Goal: Information Seeking & Learning: Find specific fact

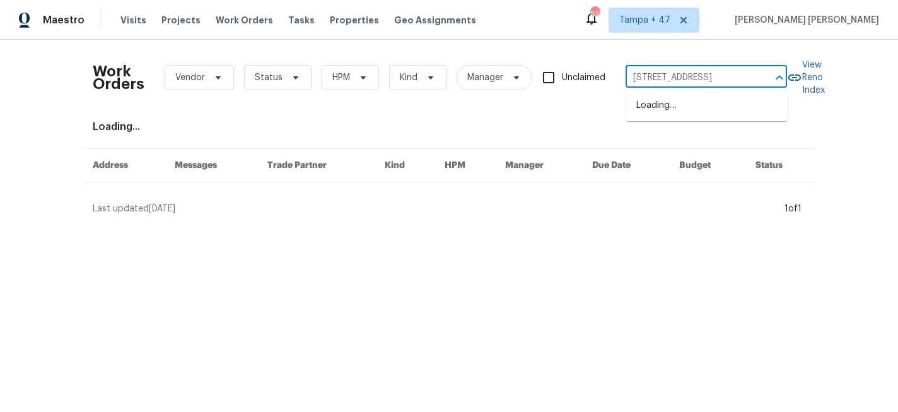
scroll to position [0, 40]
click at [667, 106] on li "[STREET_ADDRESS]" at bounding box center [706, 105] width 161 height 21
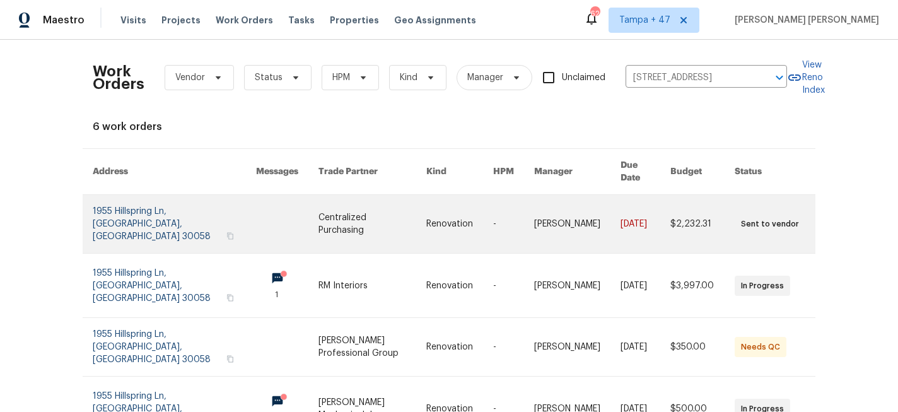
click at [602, 214] on link at bounding box center [577, 224] width 86 height 58
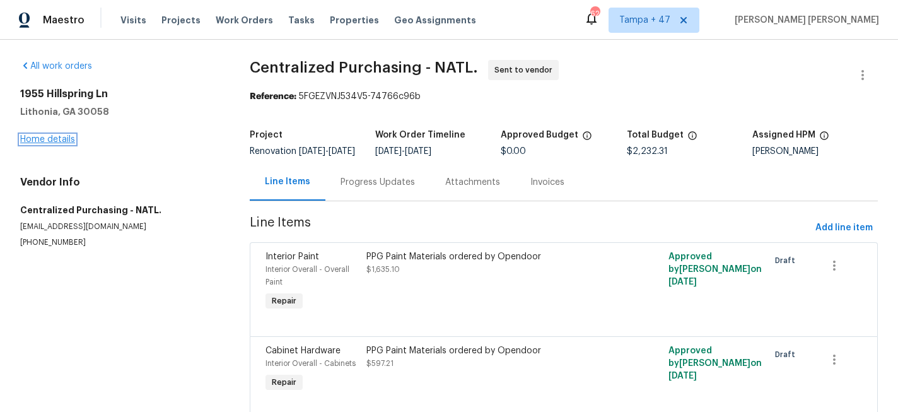
click at [59, 136] on link "Home details" at bounding box center [47, 139] width 55 height 9
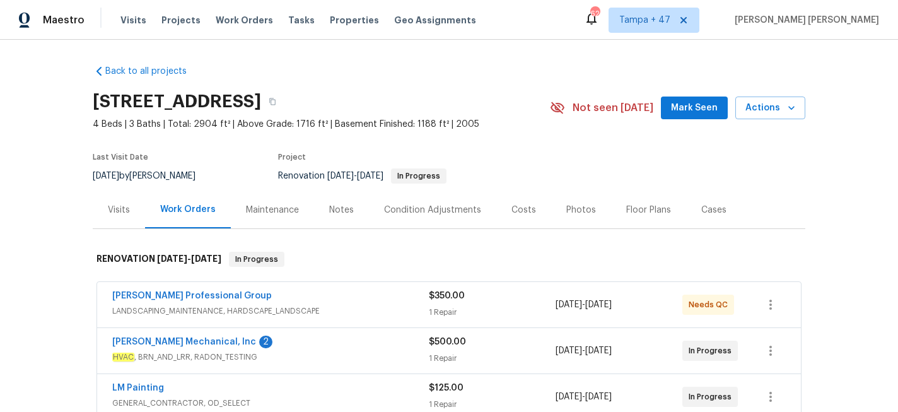
click at [114, 215] on div "Visits" at bounding box center [119, 210] width 22 height 13
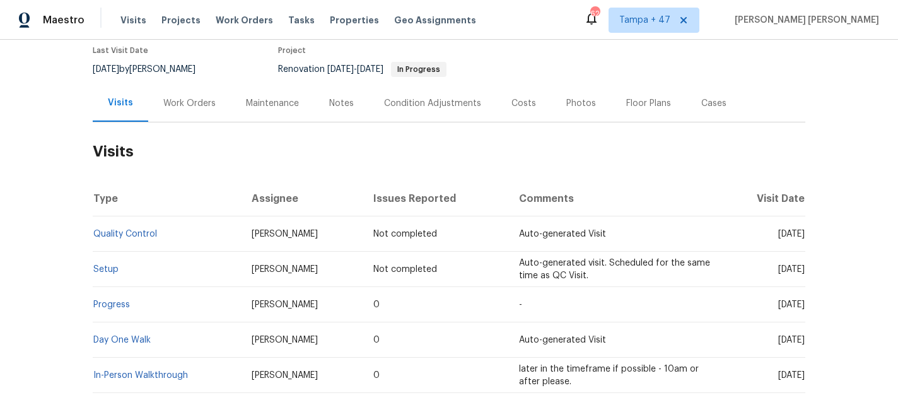
scroll to position [163, 0]
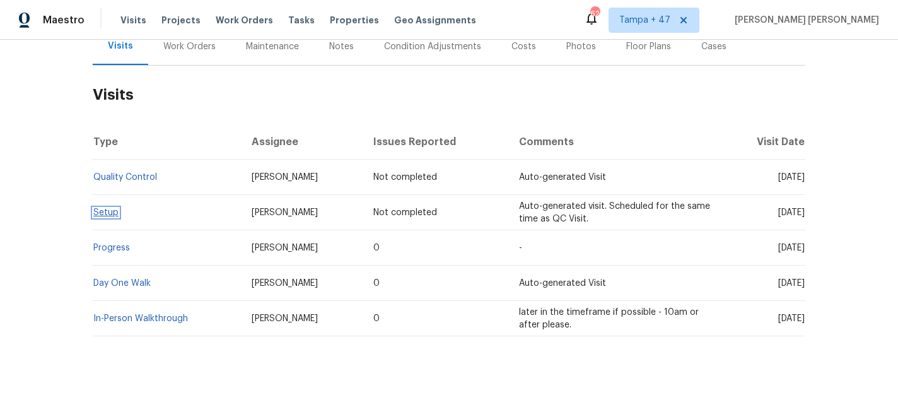
click at [106, 213] on link "Setup" at bounding box center [105, 212] width 25 height 9
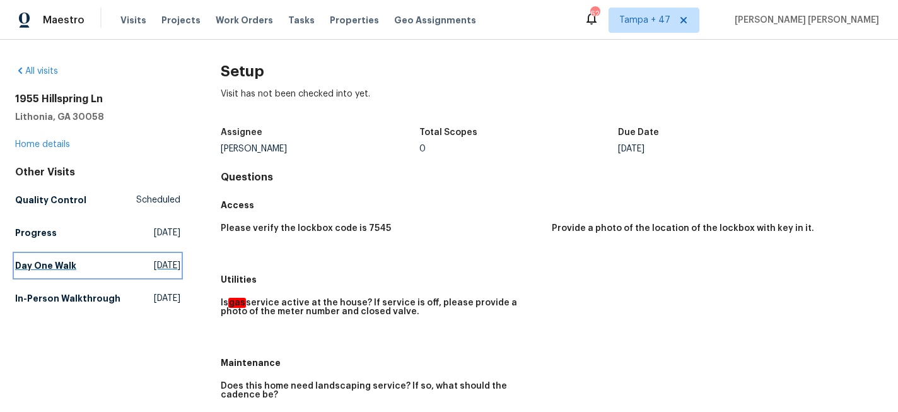
click at [56, 266] on h5 "Day One Walk" at bounding box center [45, 265] width 61 height 13
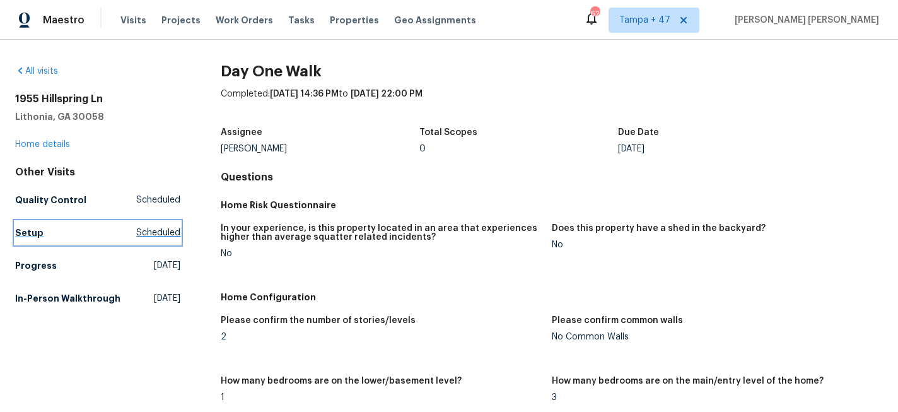
click at [37, 226] on h5 "Setup" at bounding box center [29, 232] width 28 height 13
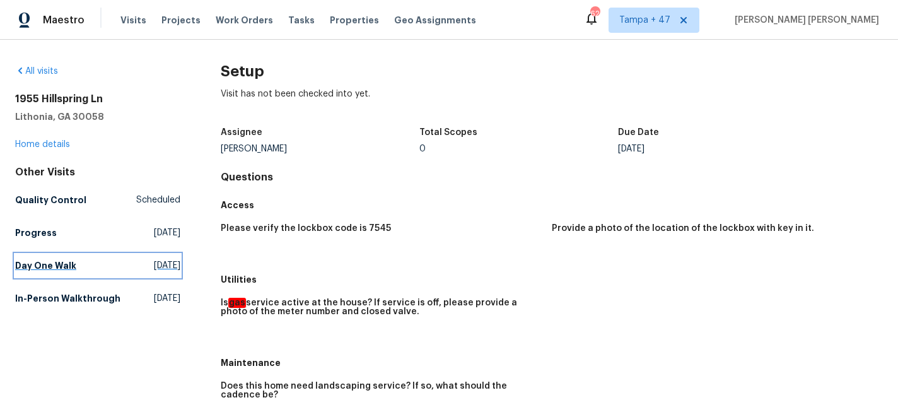
click at [61, 262] on h5 "Day One Walk" at bounding box center [45, 265] width 61 height 13
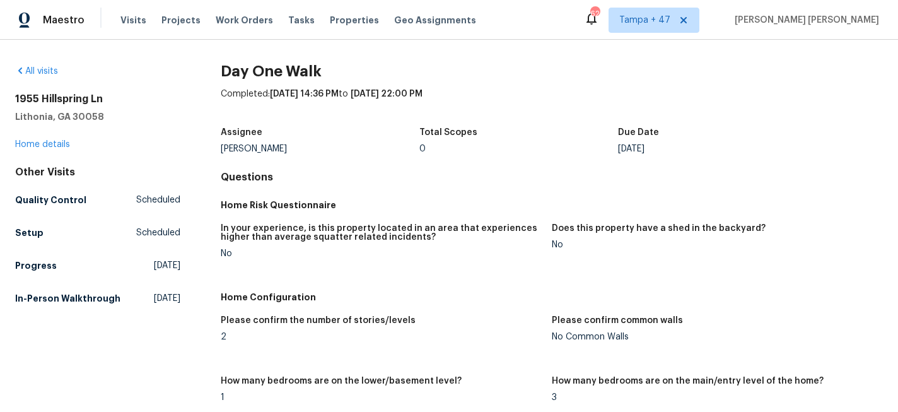
click at [39, 244] on div "Other Visits Quality Control Scheduled Setup Scheduled Progress [DATE] In-Perso…" at bounding box center [97, 238] width 165 height 144
click at [41, 229] on link "Setup Scheduled" at bounding box center [97, 232] width 165 height 23
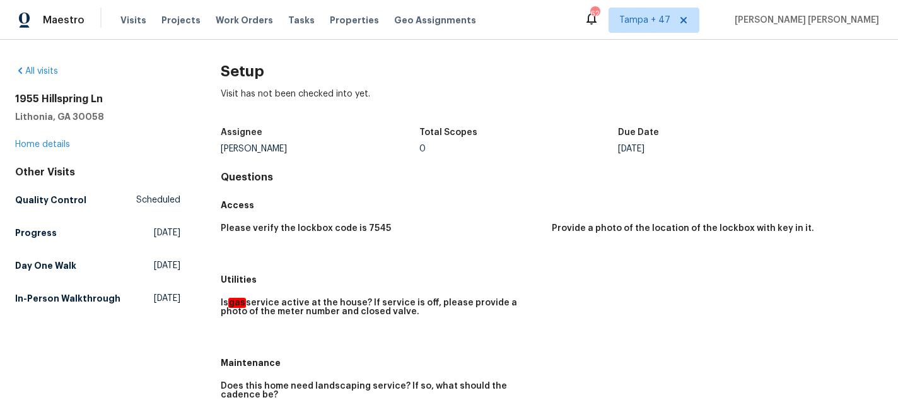
click at [342, 205] on h5 "Access" at bounding box center [552, 205] width 662 height 13
click at [59, 269] on h5 "Day One Walk" at bounding box center [45, 265] width 61 height 13
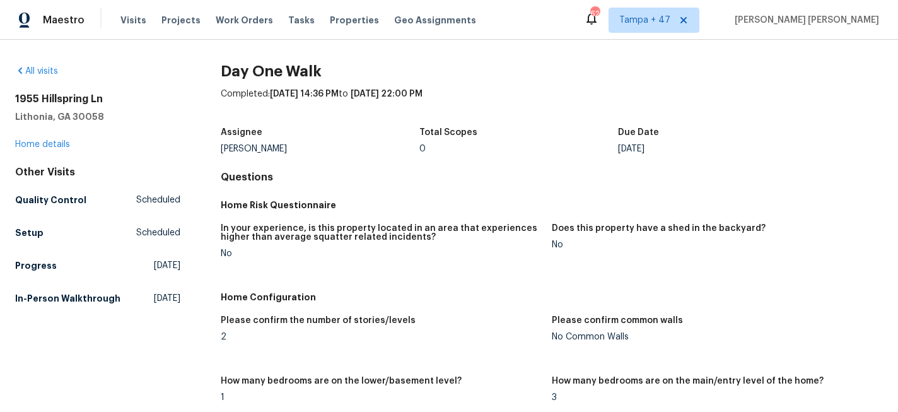
click at [98, 296] on h5 "In-Person Walkthrough" at bounding box center [67, 298] width 105 height 13
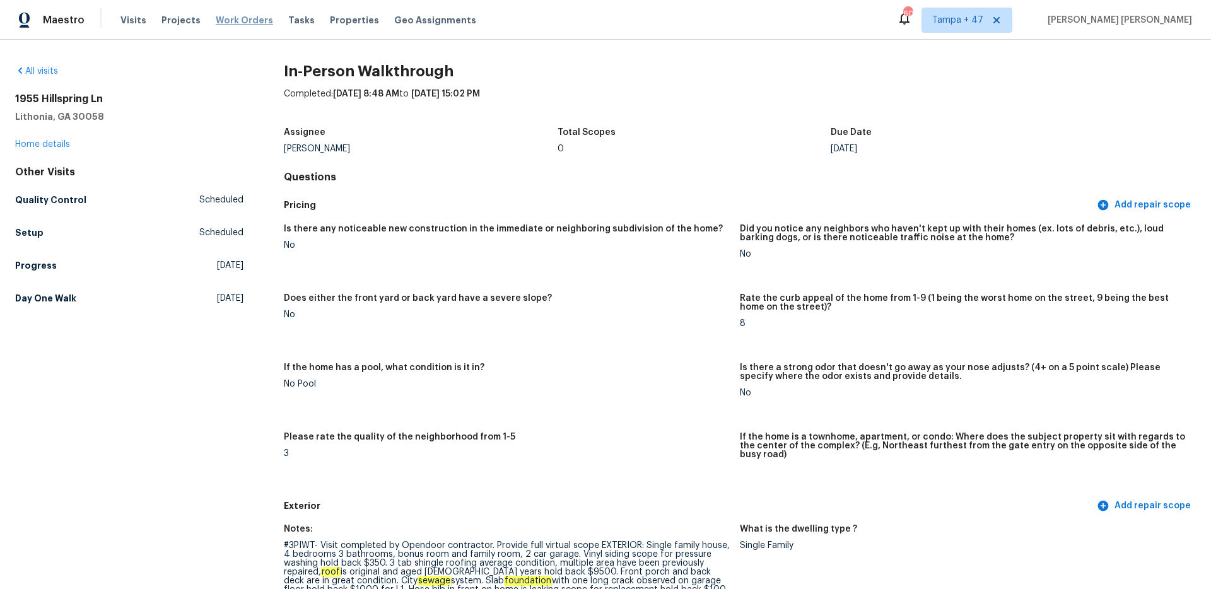
click at [244, 21] on span "Work Orders" at bounding box center [244, 20] width 57 height 13
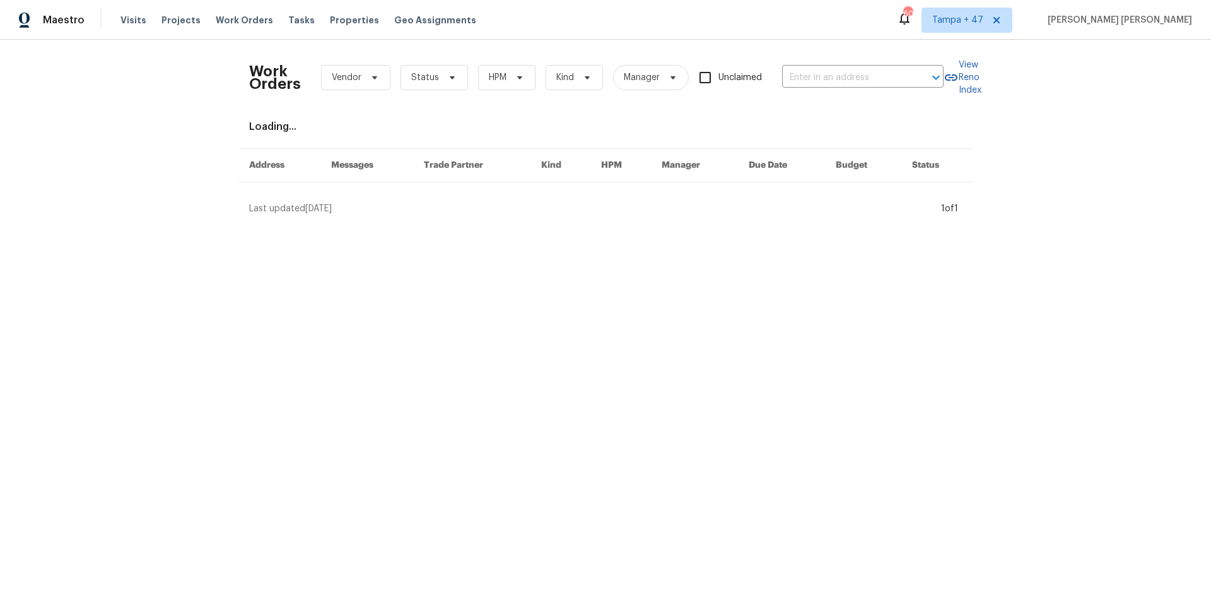
click at [826, 65] on div "Work Orders Vendor Status HPM Kind Manager Unclaimed ​" at bounding box center [596, 77] width 694 height 55
click at [829, 77] on input "text" at bounding box center [845, 78] width 126 height 20
paste input "[STREET_ADDRESS]"
type input "[STREET_ADDRESS]"
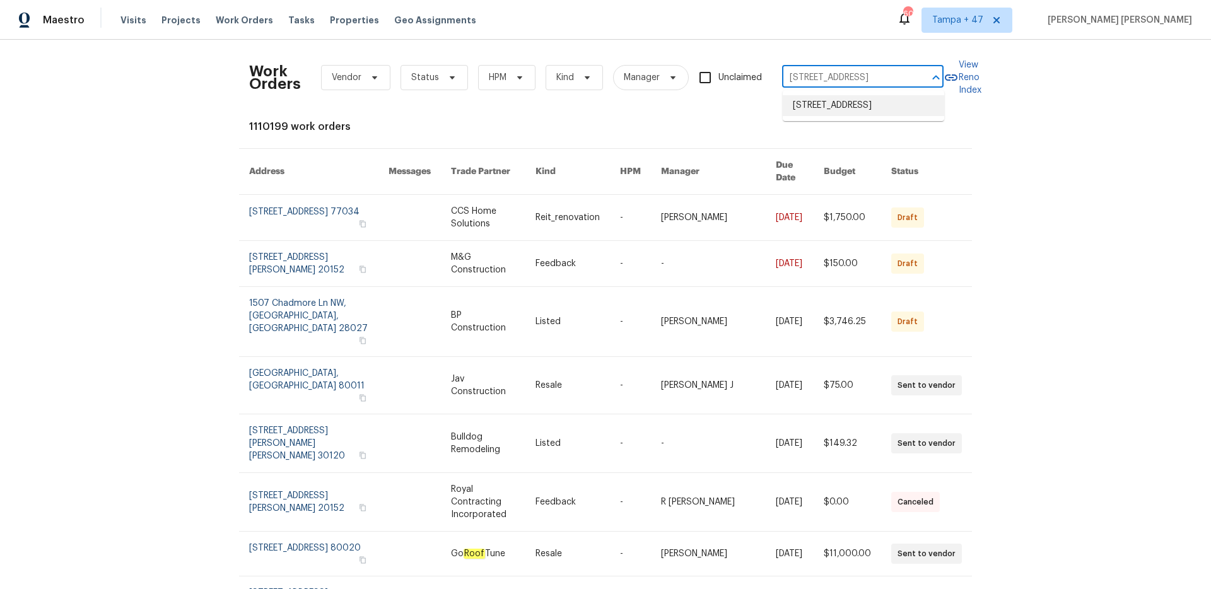
click at [850, 105] on li "[STREET_ADDRESS]" at bounding box center [863, 105] width 161 height 21
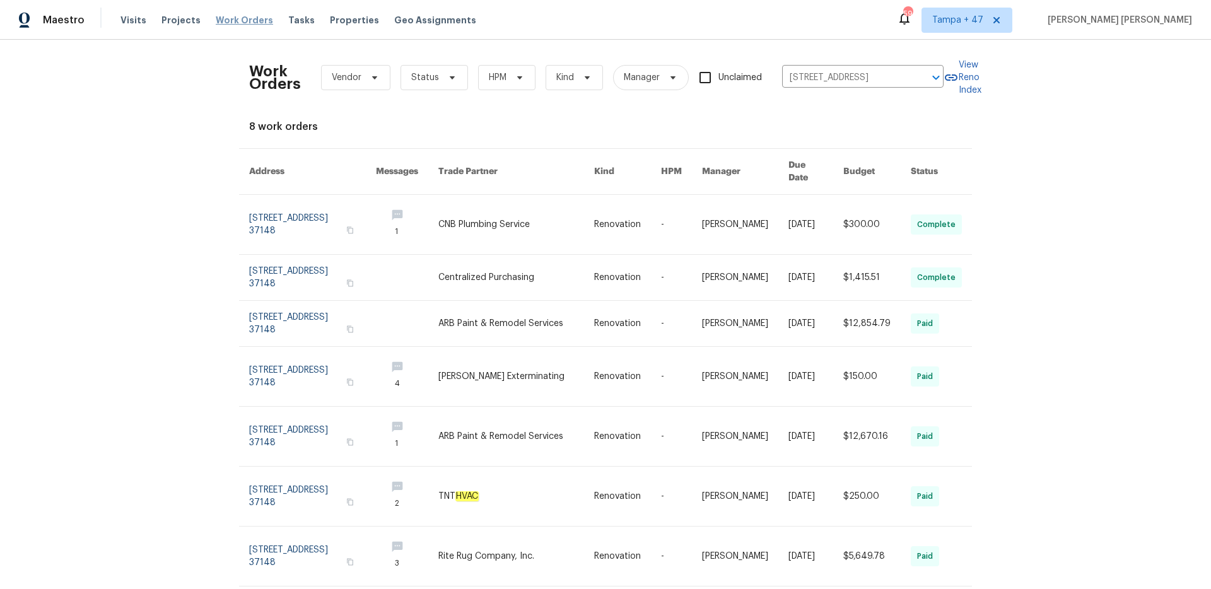
click at [237, 16] on span "Work Orders" at bounding box center [244, 20] width 57 height 13
click at [234, 26] on div "Visits Projects Work Orders Tasks Properties Geo Assignments" at bounding box center [305, 20] width 371 height 25
click at [247, 20] on span "Work Orders" at bounding box center [244, 20] width 57 height 13
click at [867, 80] on input "[STREET_ADDRESS]" at bounding box center [845, 78] width 126 height 20
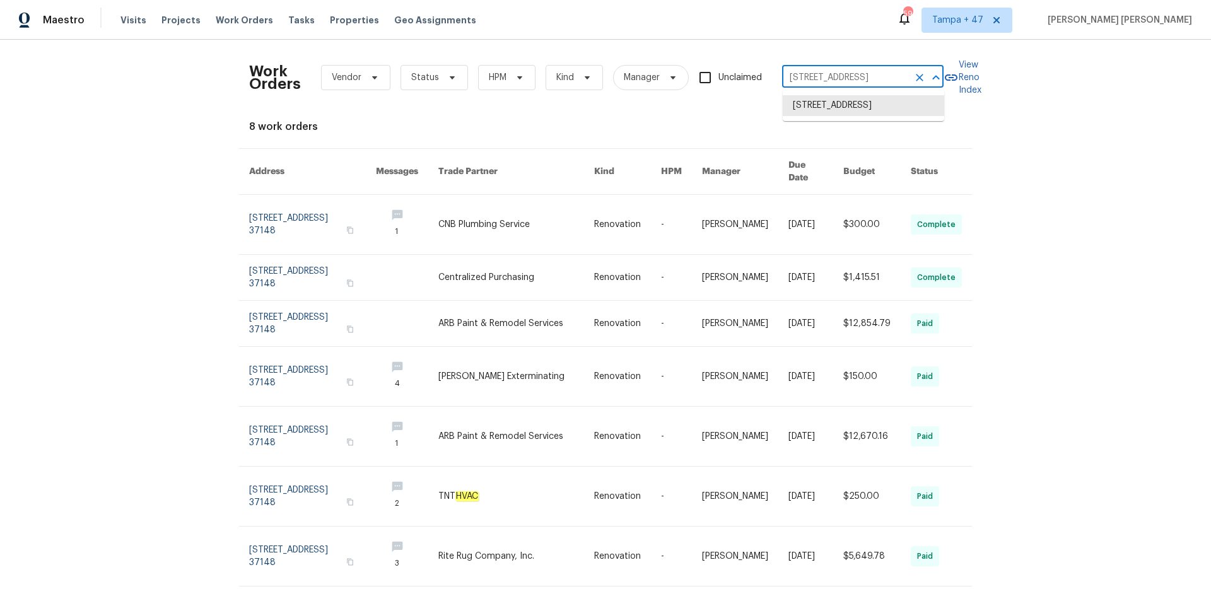
paste input "[STREET_ADDRESS]"
type input "[STREET_ADDRESS]"
click at [867, 103] on li "[STREET_ADDRESS]" at bounding box center [863, 105] width 161 height 21
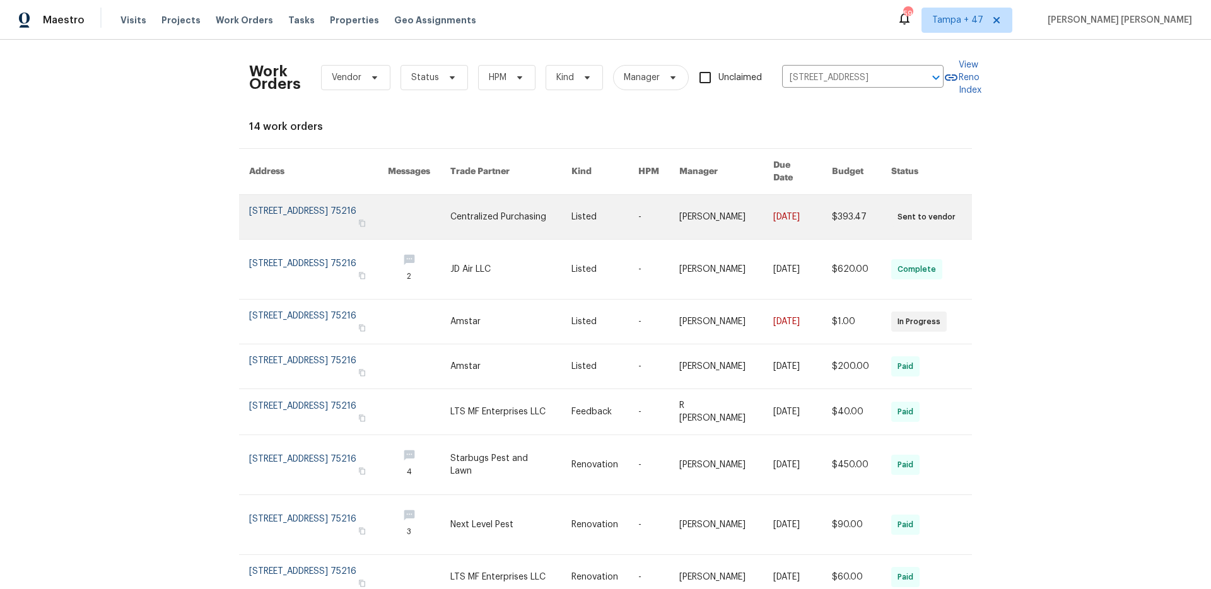
click at [780, 206] on link at bounding box center [802, 217] width 59 height 44
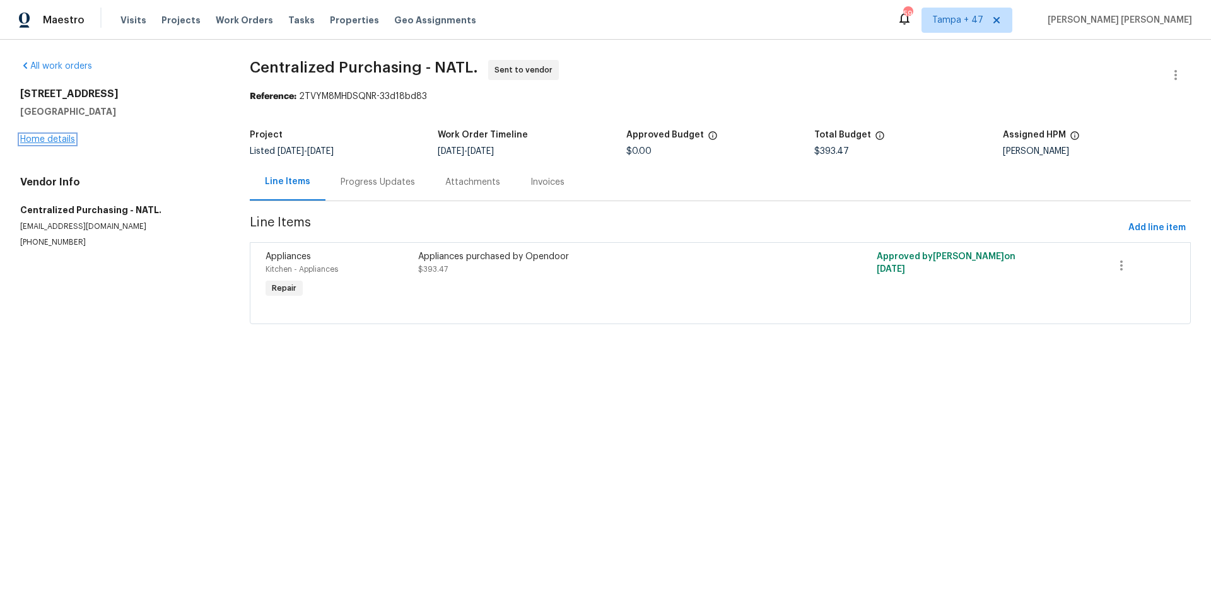
click at [55, 138] on link "Home details" at bounding box center [47, 139] width 55 height 9
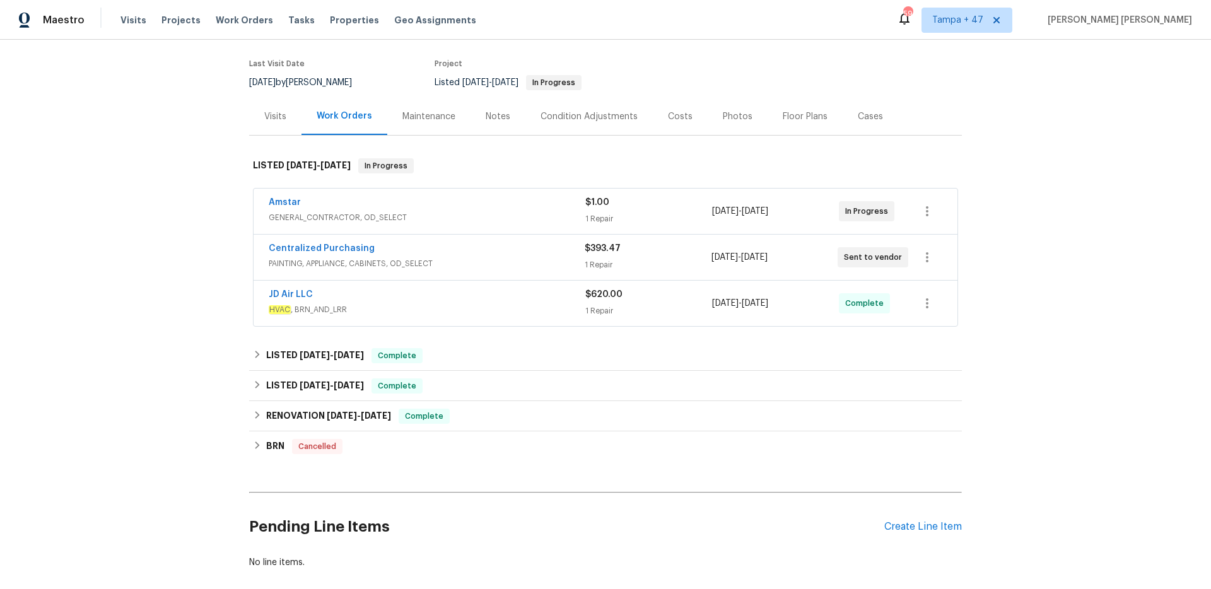
scroll to position [94, 0]
click at [357, 353] on span "[DATE]" at bounding box center [349, 354] width 30 height 9
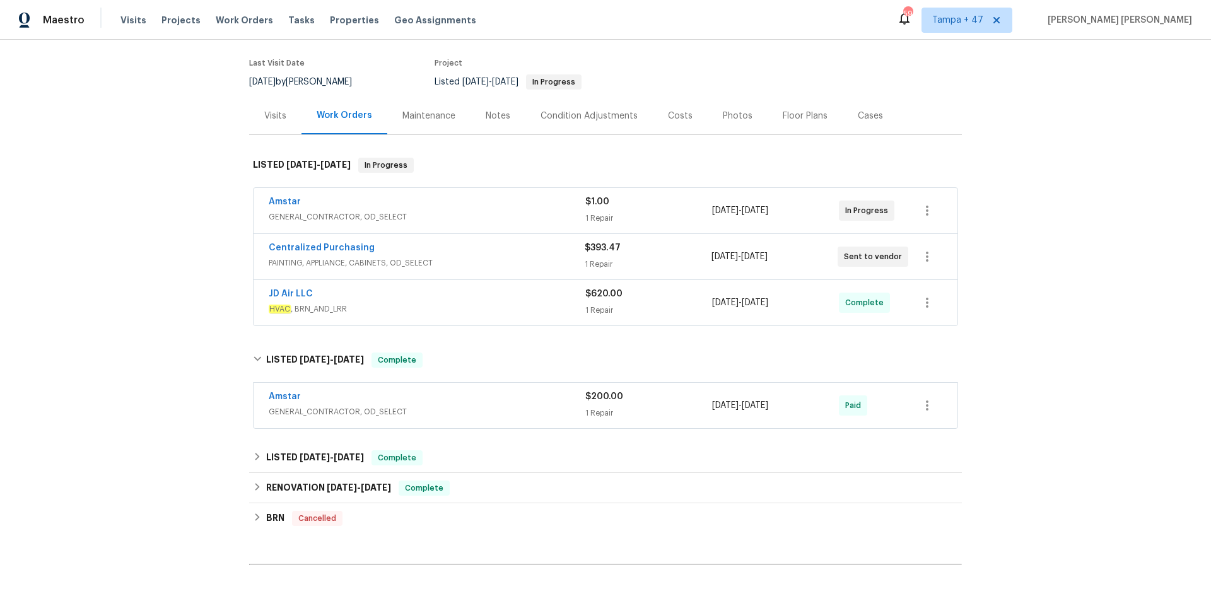
click at [434, 318] on div "JD Air LLC HVAC , BRN_AND_LRR $620.00 1 Repair [DATE] - [DATE] Complete" at bounding box center [606, 302] width 704 height 45
click at [501, 299] on div "JD Air LLC" at bounding box center [427, 295] width 317 height 15
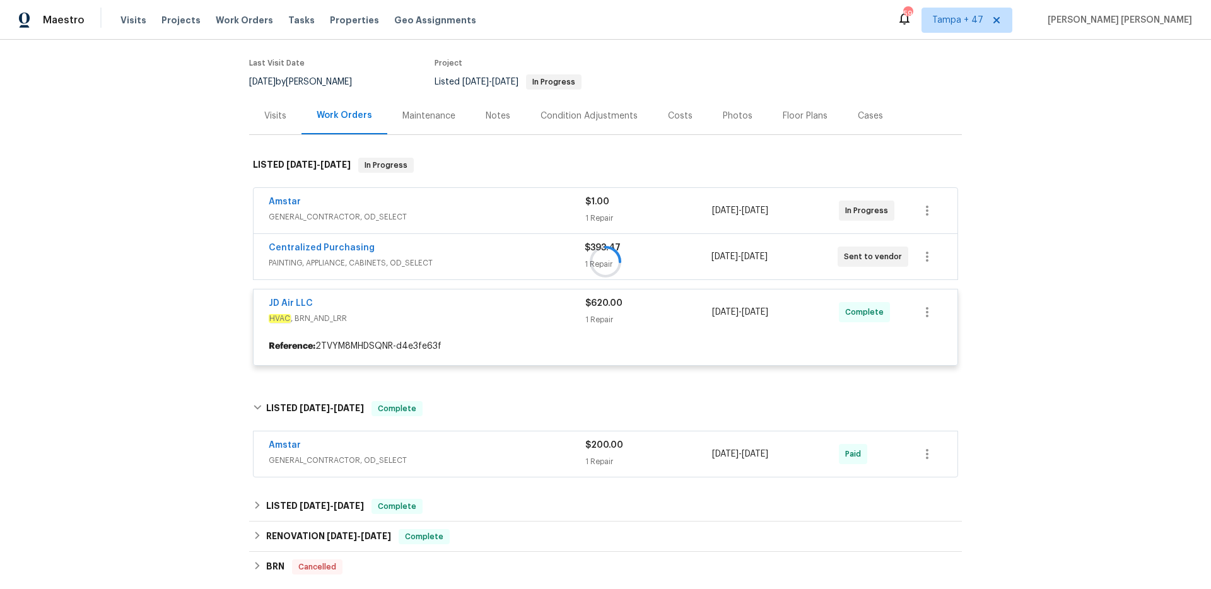
click at [548, 255] on div at bounding box center [605, 261] width 713 height 233
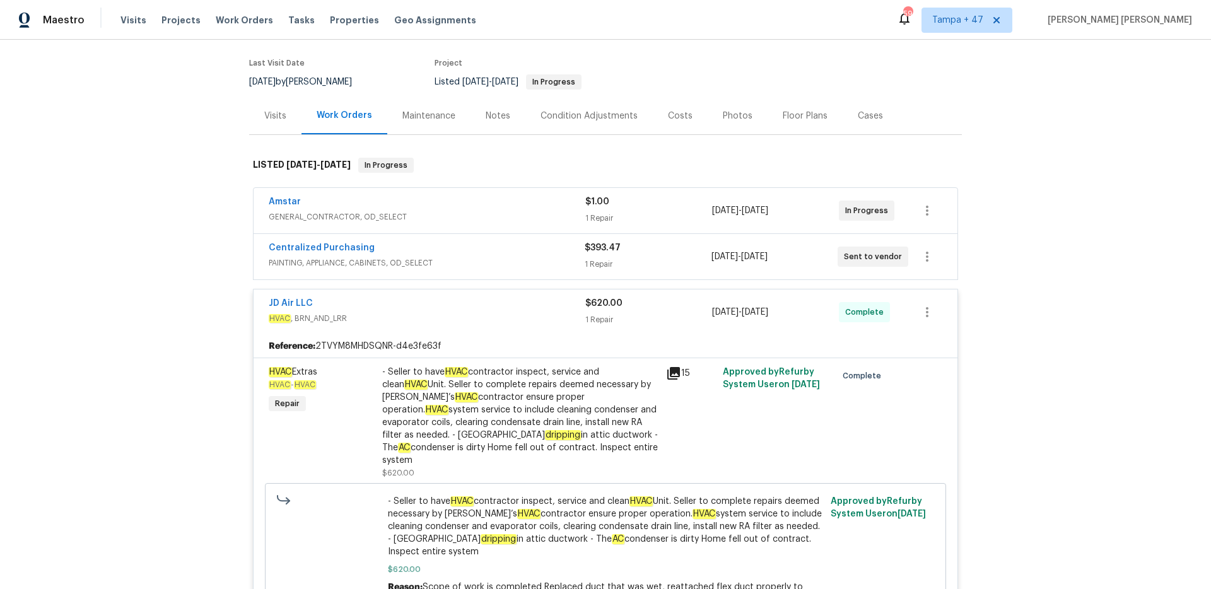
click at [558, 254] on div "Centralized Purchasing" at bounding box center [427, 249] width 316 height 15
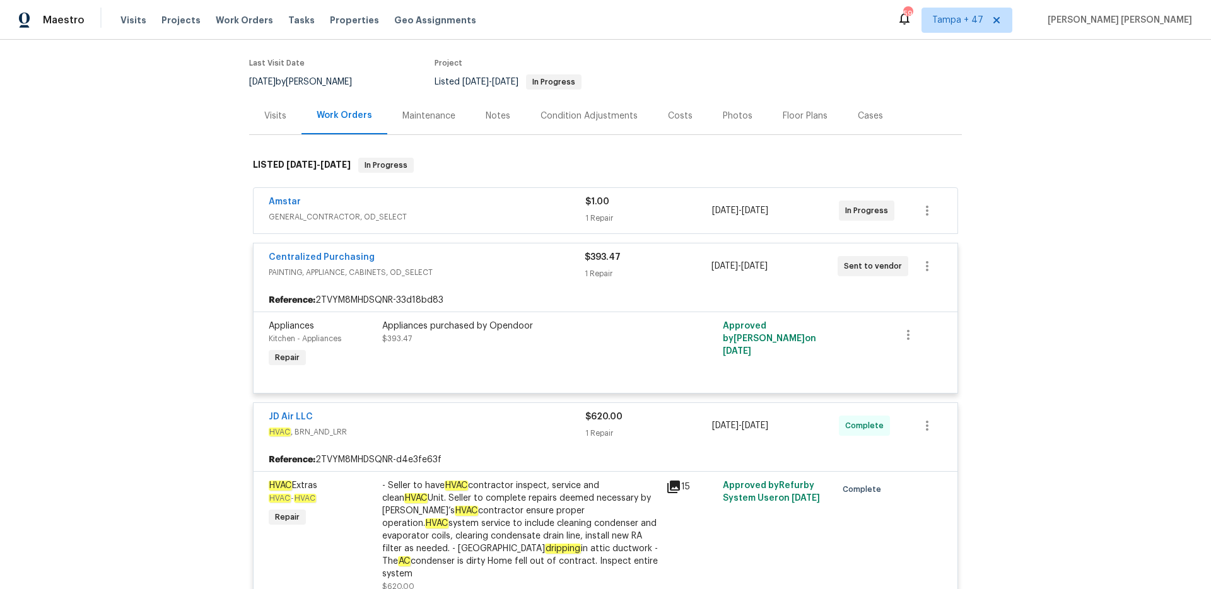
click at [585, 214] on div "1 Repair" at bounding box center [648, 218] width 127 height 13
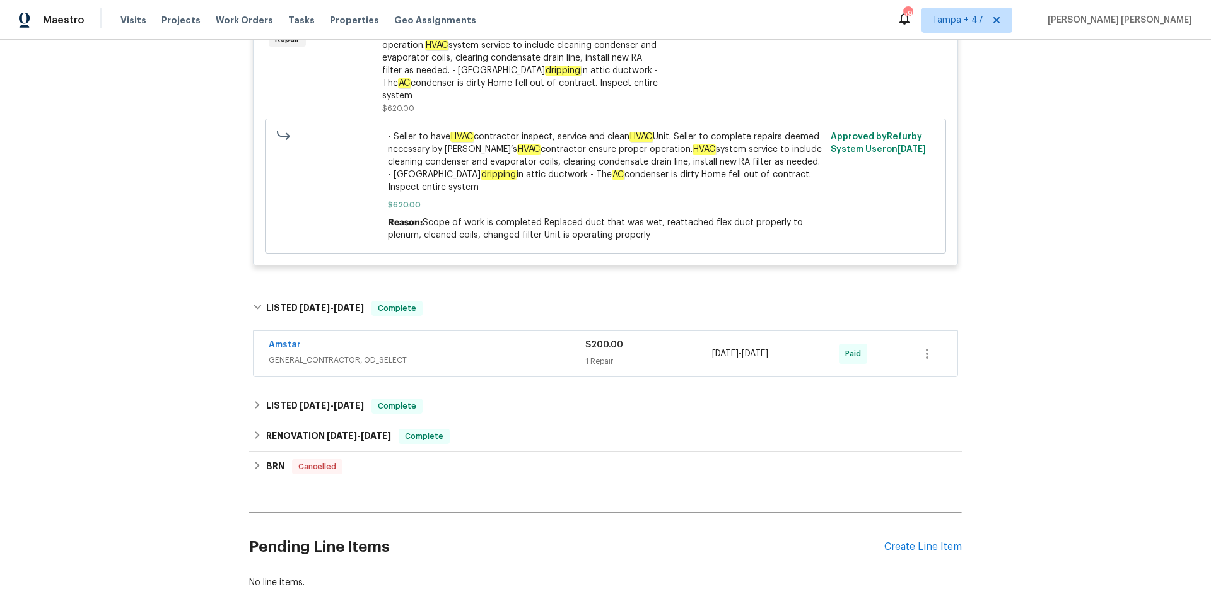
scroll to position [880, 0]
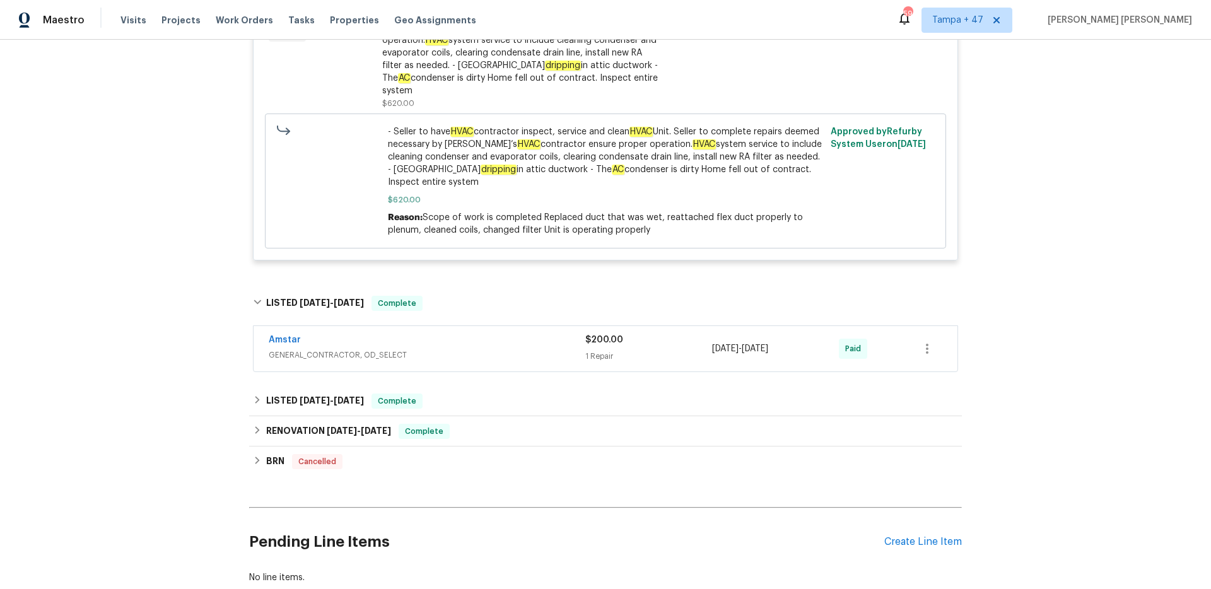
click at [600, 334] on div "$200.00" at bounding box center [648, 340] width 127 height 13
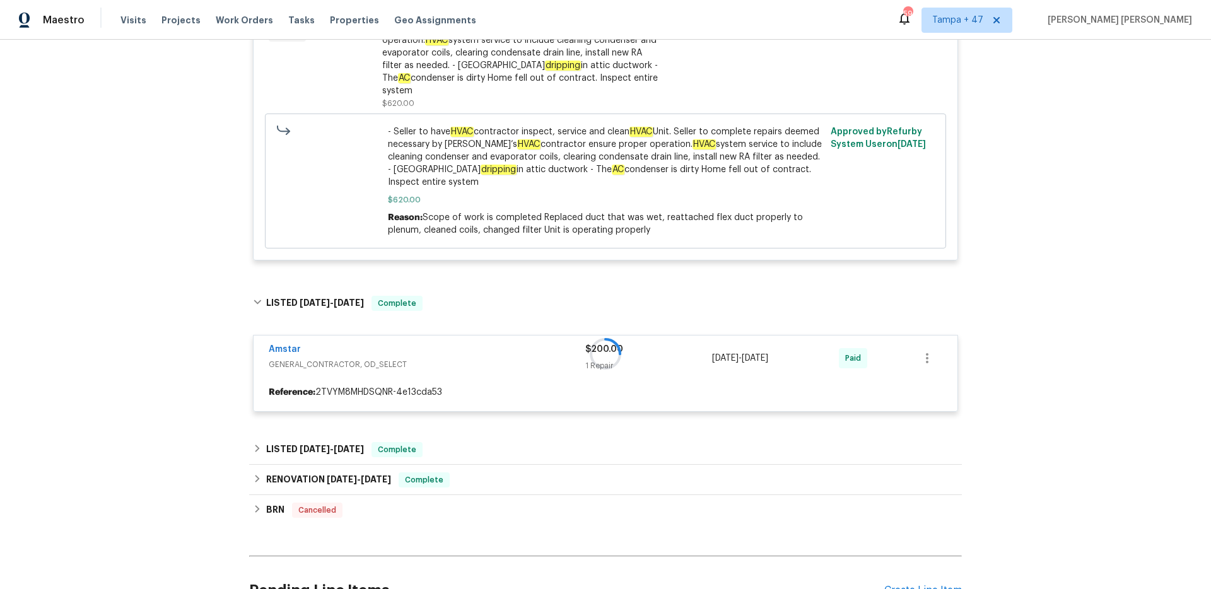
scroll to position [943, 0]
